Goal: Find contact information: Find contact information

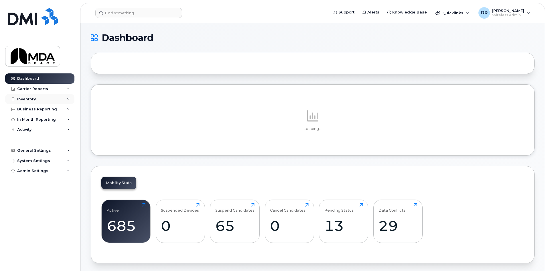
click at [36, 96] on div "Inventory" at bounding box center [39, 99] width 69 height 10
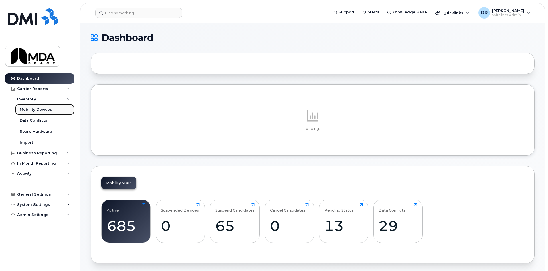
click at [34, 110] on div "Mobility Devices" at bounding box center [36, 109] width 32 height 5
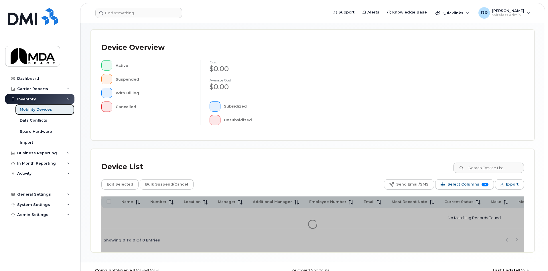
scroll to position [115, 0]
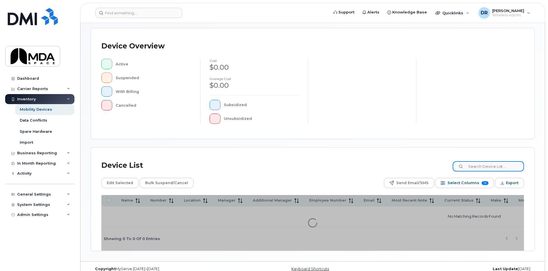
click at [492, 170] on input at bounding box center [488, 166] width 71 height 10
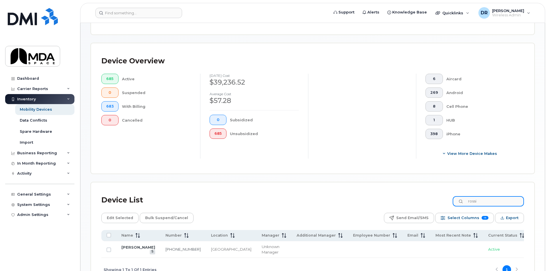
scroll to position [125, 0]
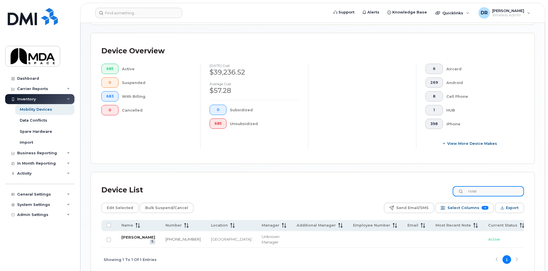
type input "rossi"
click at [126, 235] on link "[PERSON_NAME]" at bounding box center [138, 237] width 34 height 5
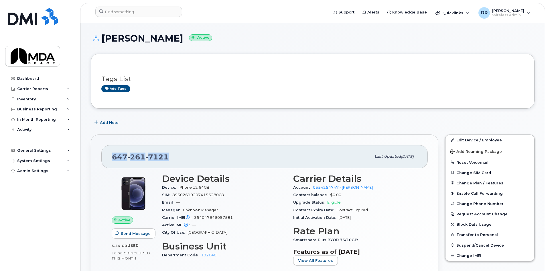
drag, startPoint x: 174, startPoint y: 154, endPoint x: 110, endPoint y: 156, distance: 63.9
click at [110, 156] on div "[PHONE_NUMBER] Last updated [DATE]" at bounding box center [264, 156] width 327 height 23
copy span "[PHONE_NUMBER]"
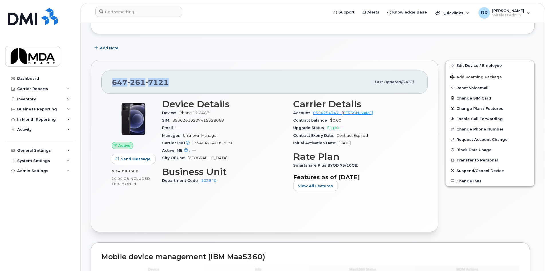
scroll to position [86, 0]
